Goal: Check status

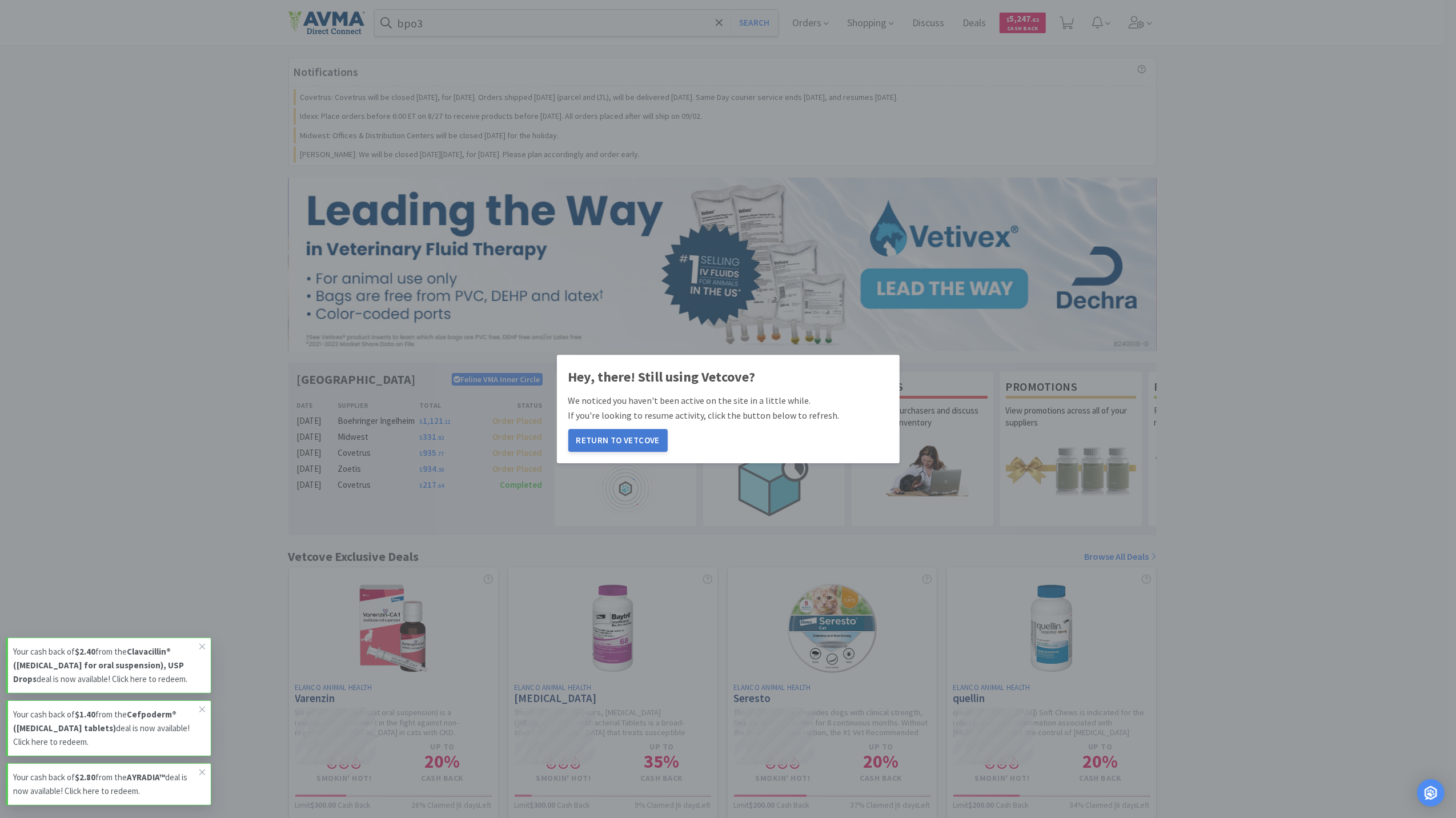
click at [630, 444] on button "Return to Vetcove" at bounding box center [618, 440] width 100 height 23
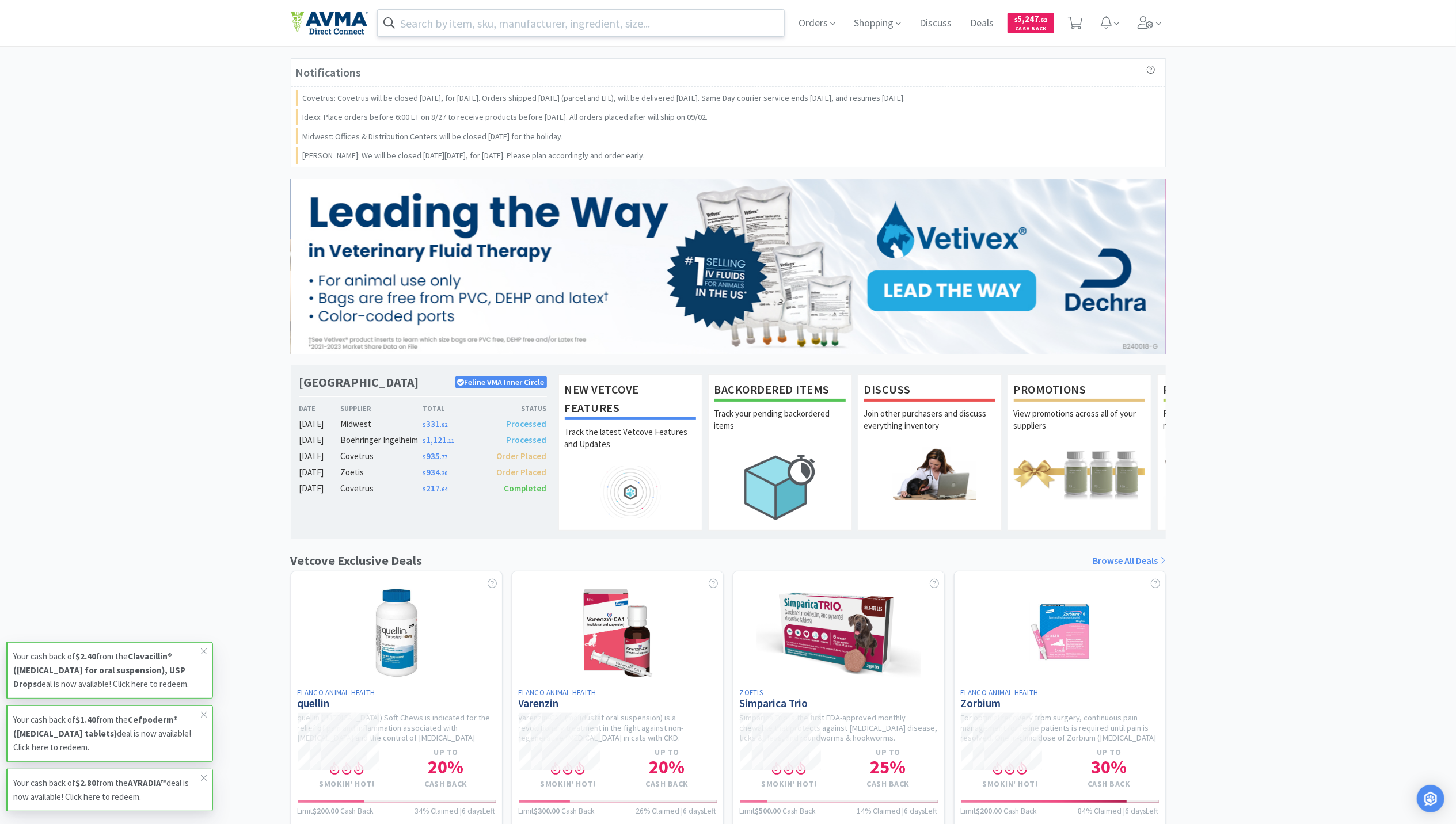
click at [427, 14] on input "text" at bounding box center [581, 23] width 407 height 26
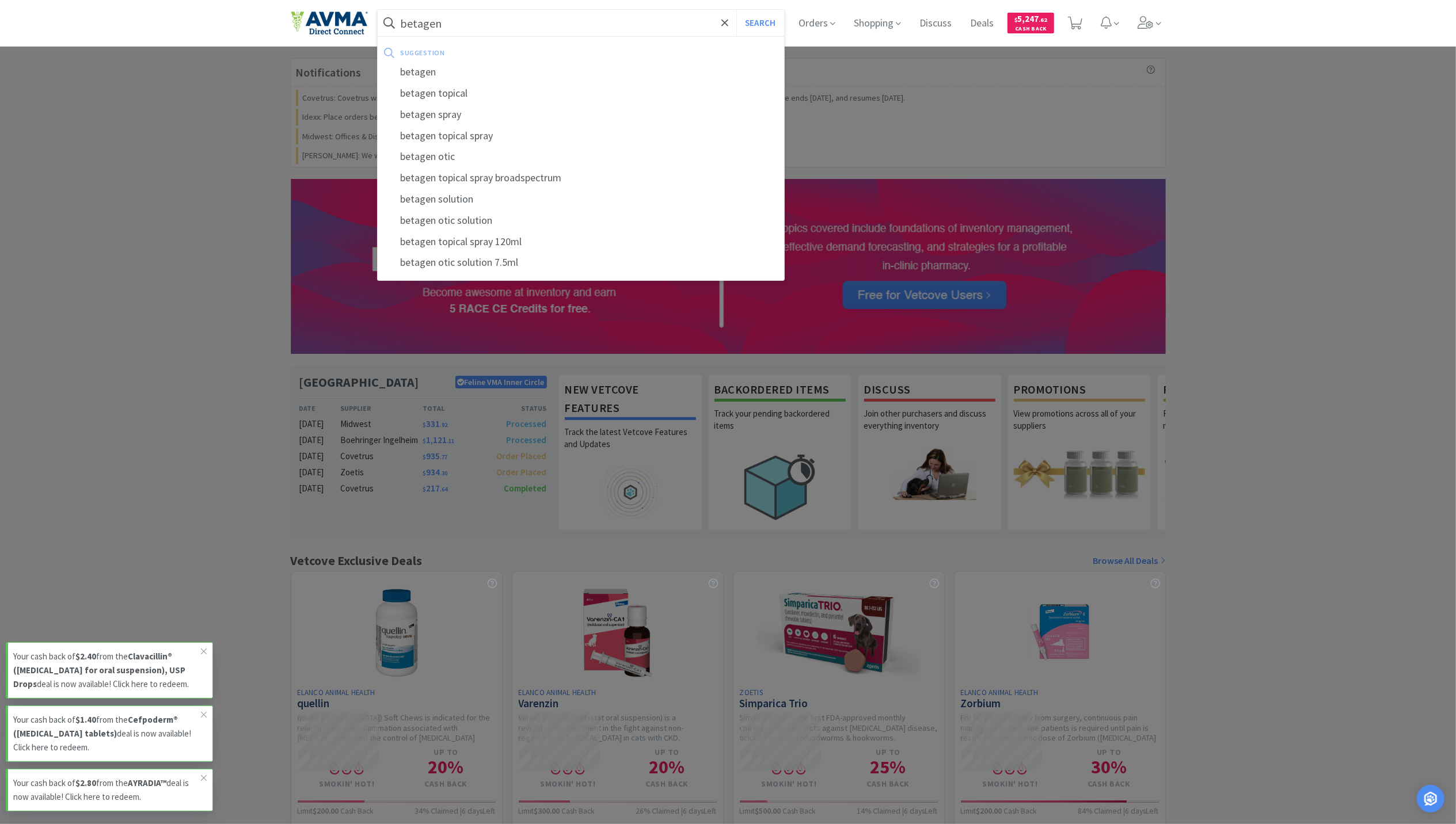
type input "betagen"
click at [736, 10] on button "Search" at bounding box center [760, 23] width 48 height 26
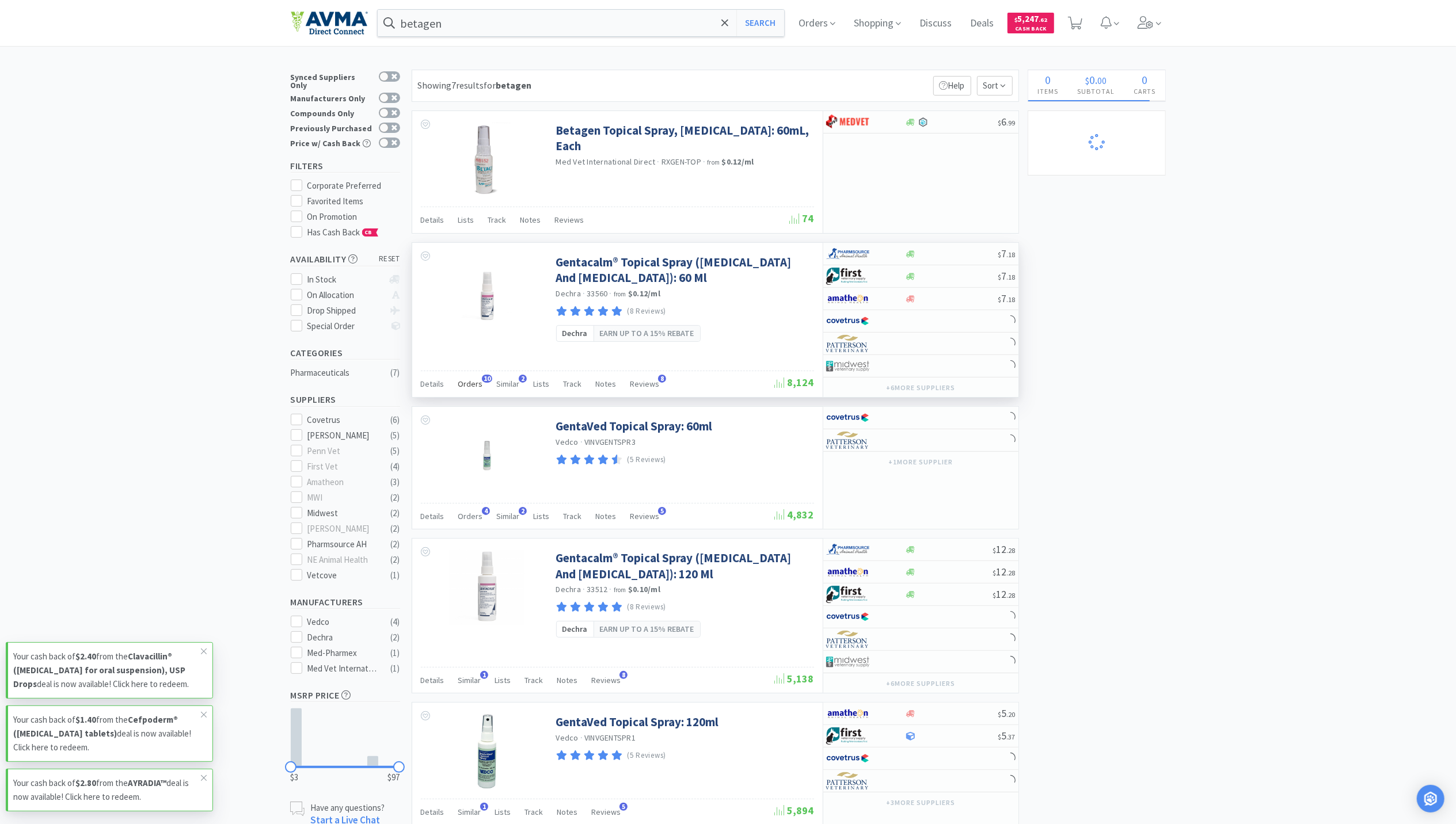
click at [466, 385] on span "Orders" at bounding box center [471, 384] width 25 height 10
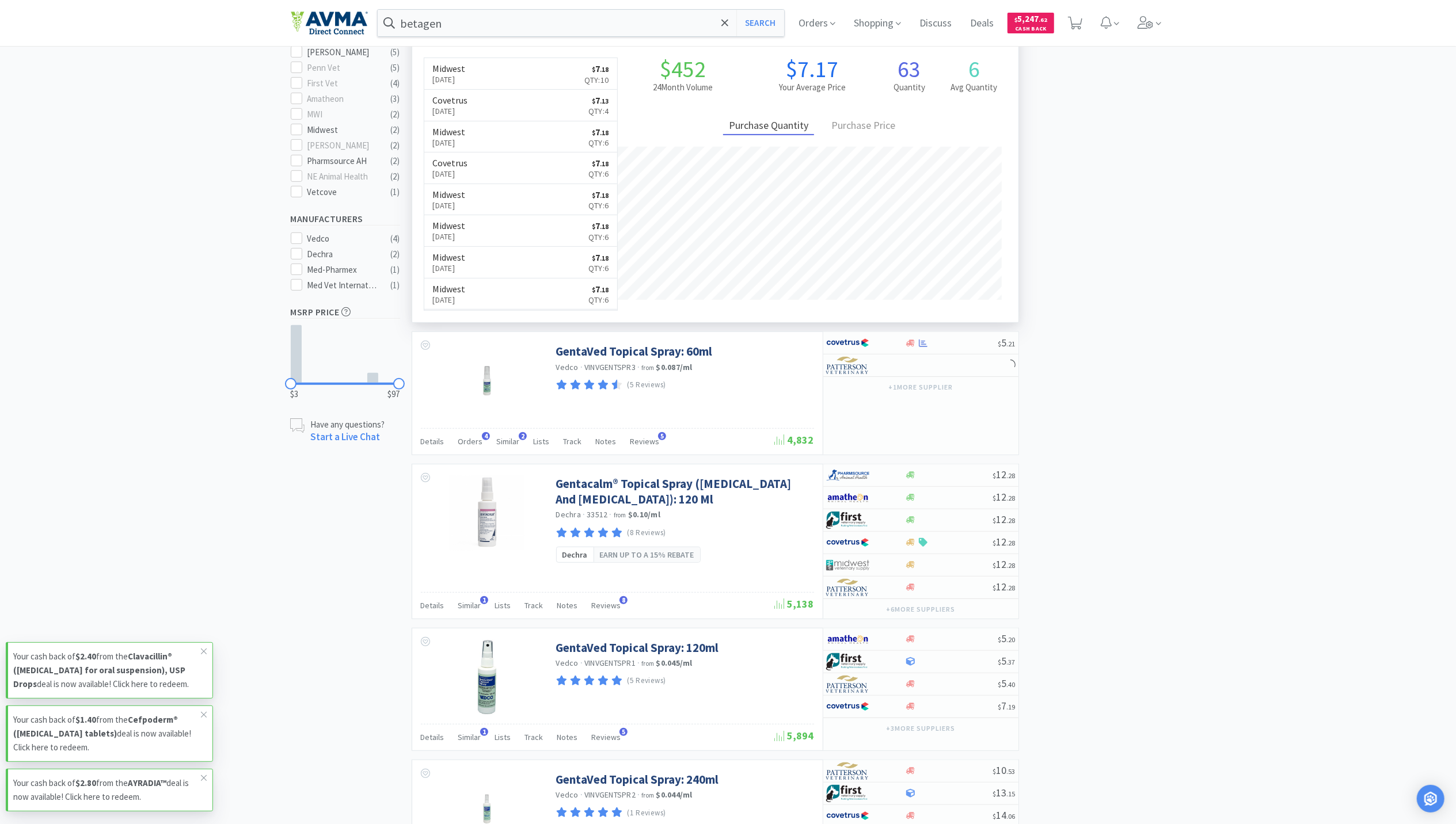
scroll to position [309, 606]
click at [500, 82] on link "Midwest Aug 25th, 2025 $ 7 . 18 Qty: 10" at bounding box center [521, 73] width 193 height 31
